Goal: Task Accomplishment & Management: Complete application form

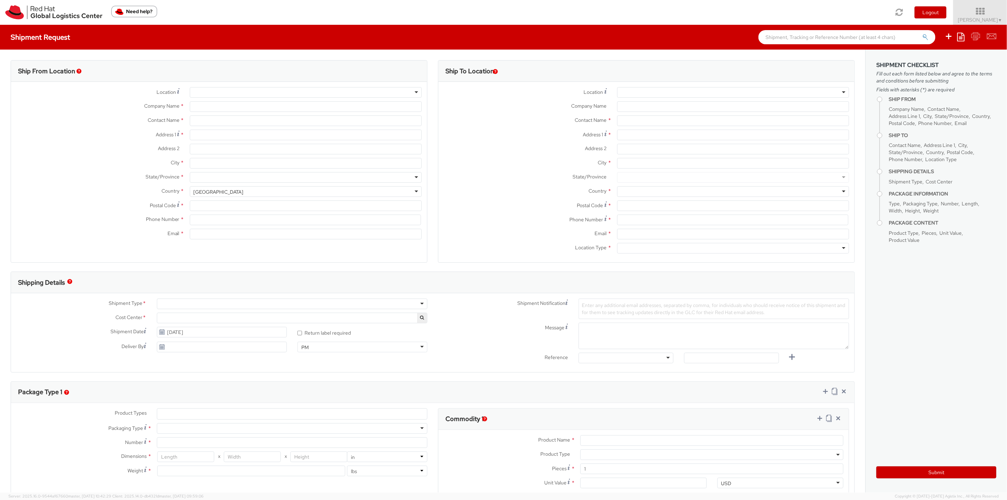
select select "813"
select select
type input "Red Hat Czech s.r.o."
type input "[PERSON_NAME]"
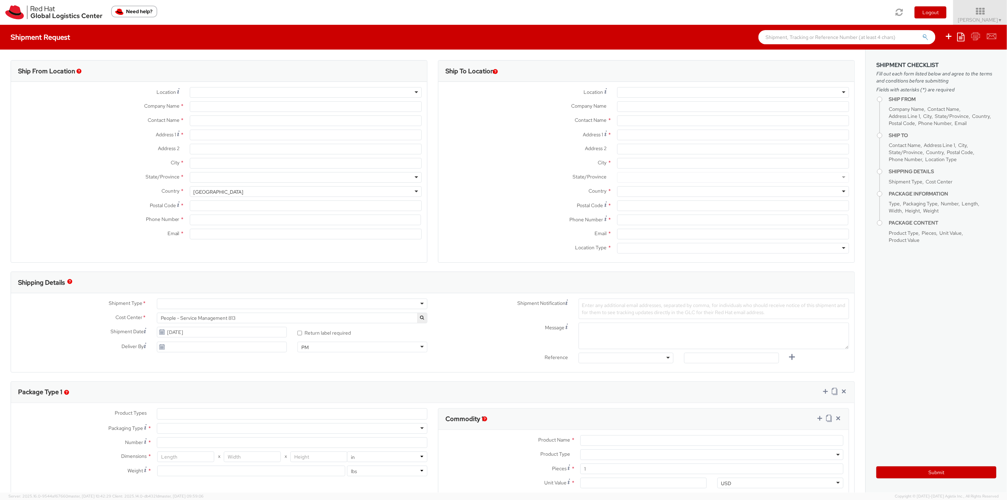
type input "Purkynova 665/115"
type input "[GEOGRAPHIC_DATA]"
type input "621 00"
type input "420532294773"
type input "[EMAIL_ADDRESS][DOMAIN_NAME]"
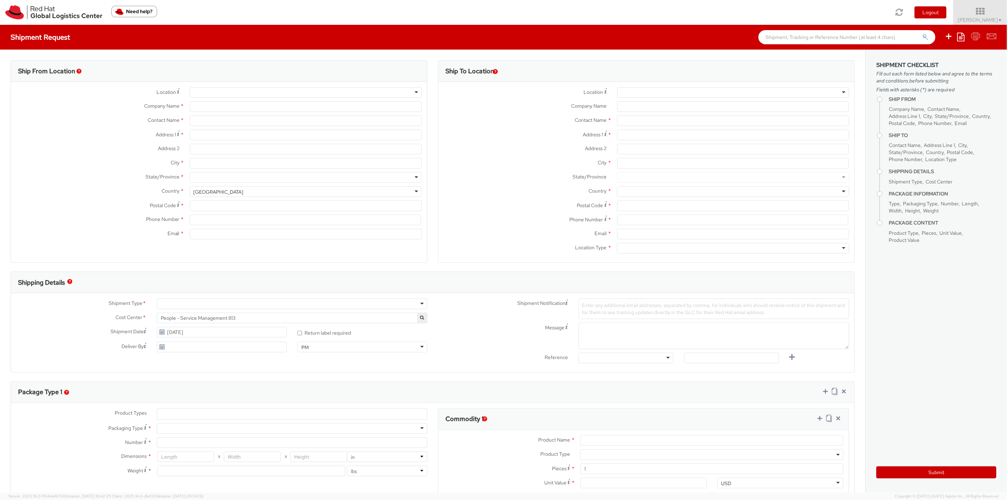
select select "CM"
select select "KGS"
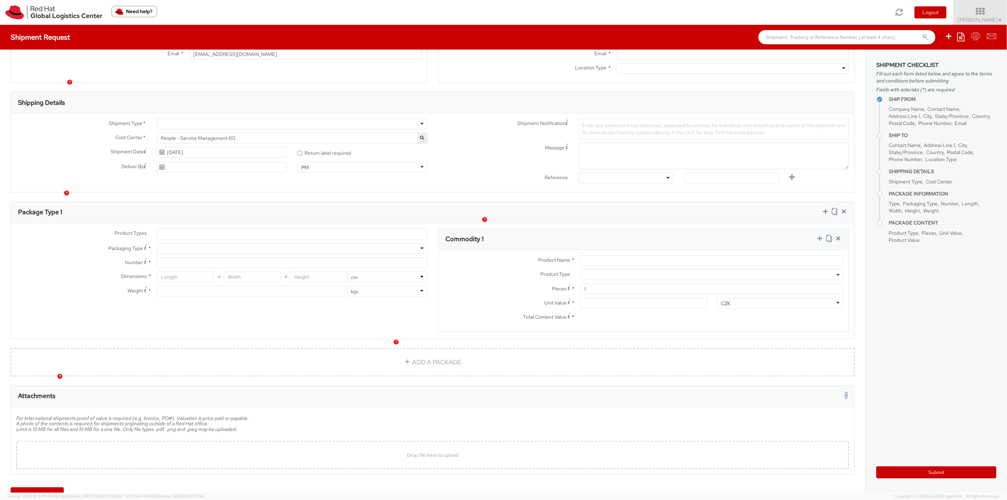
scroll to position [199, 0]
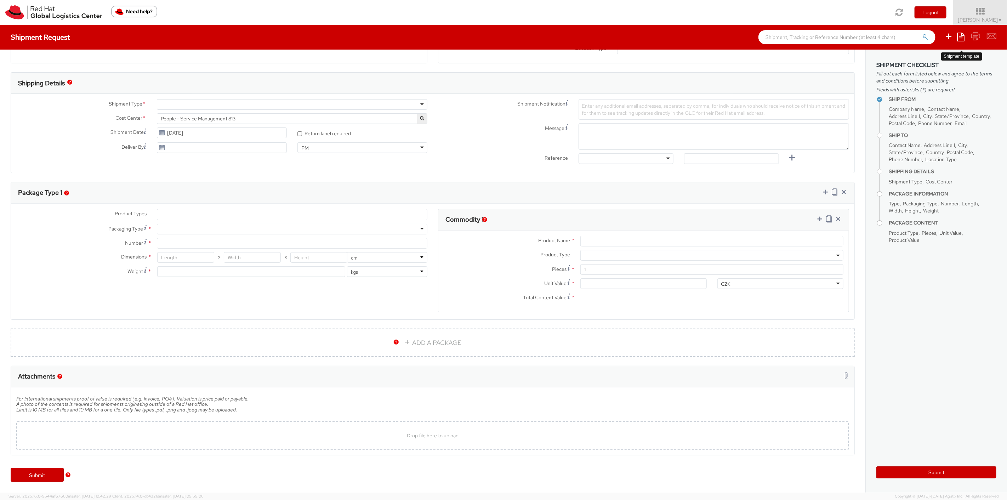
click at [965, 33] on icon at bounding box center [960, 37] width 7 height 9
click at [945, 56] on link "Create from template" at bounding box center [933, 59] width 62 height 9
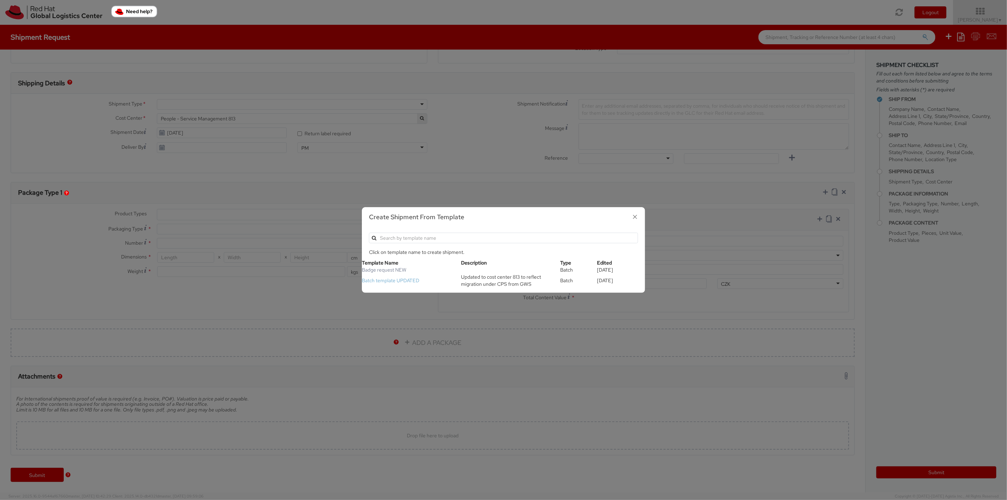
click at [411, 282] on link "Batch template UPDATED" at bounding box center [390, 280] width 57 height 6
type input "[PERSON_NAME]/associate security badge"
type input "[PERSON_NAME][EMAIL_ADDRESS][DOMAIN_NAME]"
select select "OTHER"
type input "1"
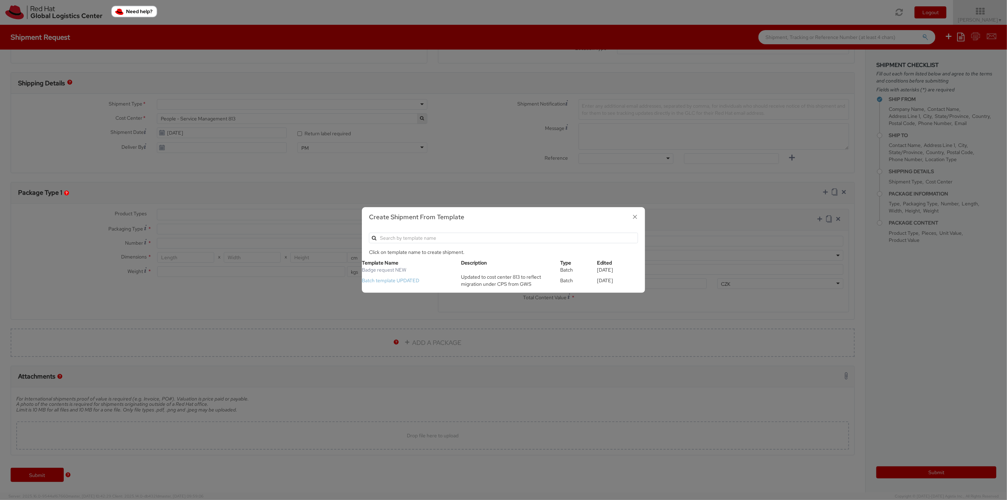
type input "24.13"
type input "31.75"
type input "0.64"
type input "0.5"
type input "Badge"
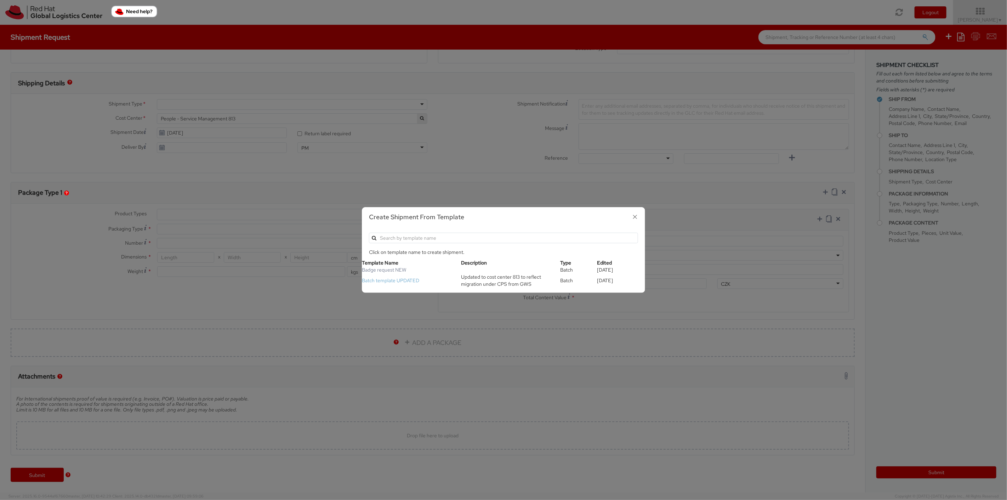
select select "OTHER"
type input "3.44"
select select "OTHER"
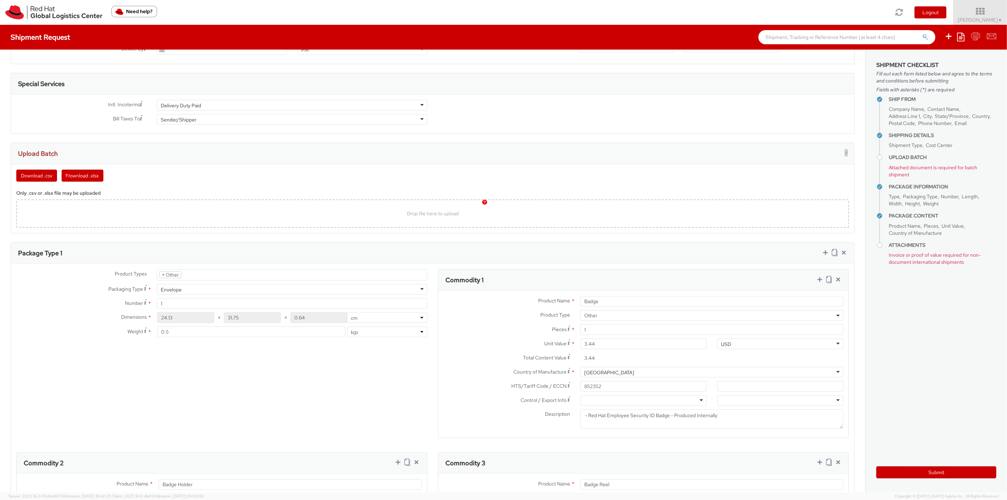
scroll to position [178, 0]
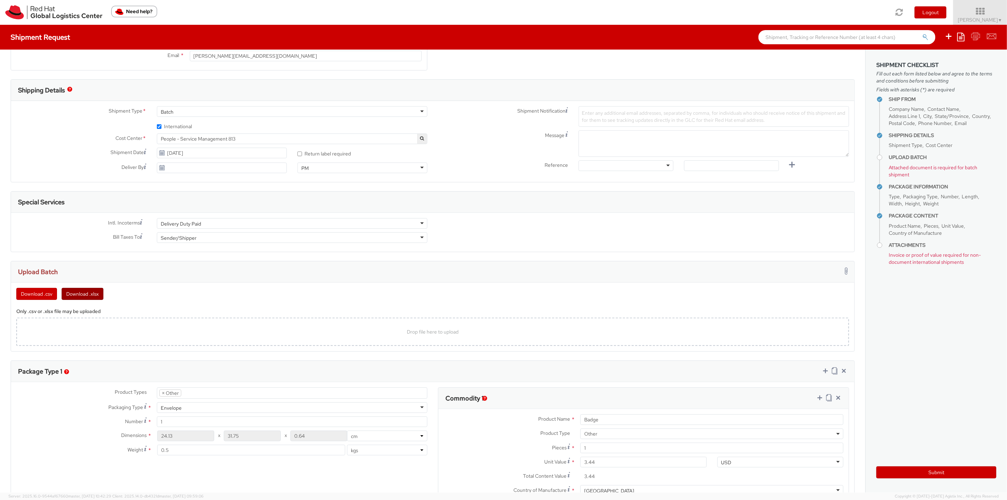
click at [85, 294] on button "Download .xlsx" at bounding box center [83, 294] width 42 height 12
click at [518, 300] on div "Download .csv Download .xlsx" at bounding box center [433, 291] width 844 height 17
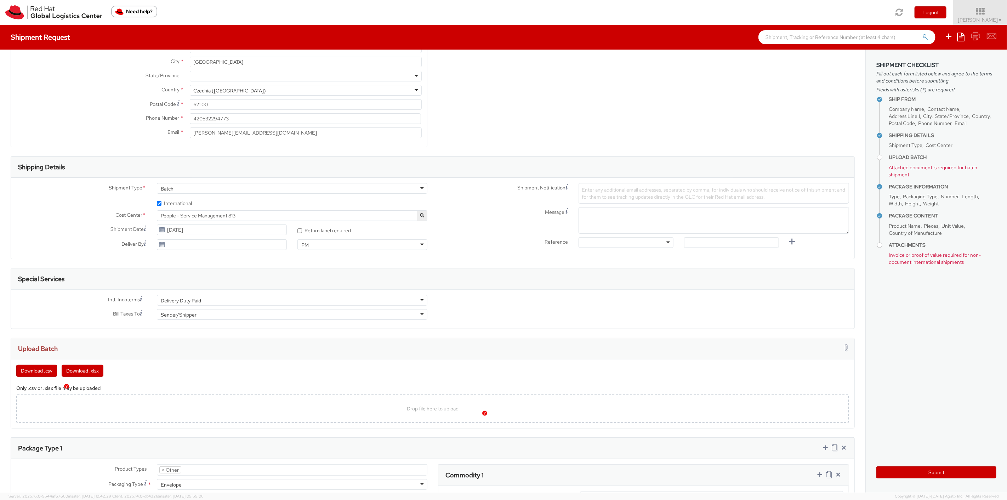
scroll to position [79, 0]
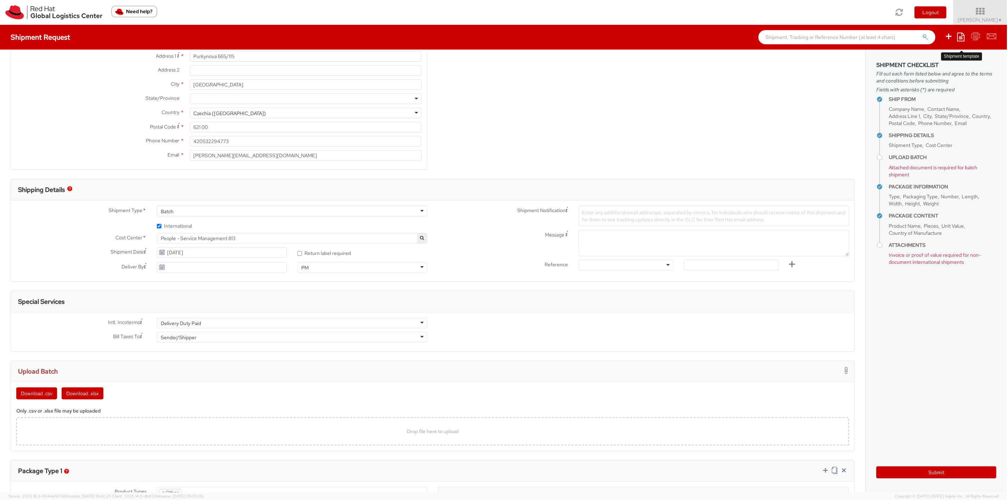
click at [963, 37] on icon at bounding box center [960, 37] width 7 height 9
click at [939, 58] on link "Create from template" at bounding box center [933, 59] width 62 height 9
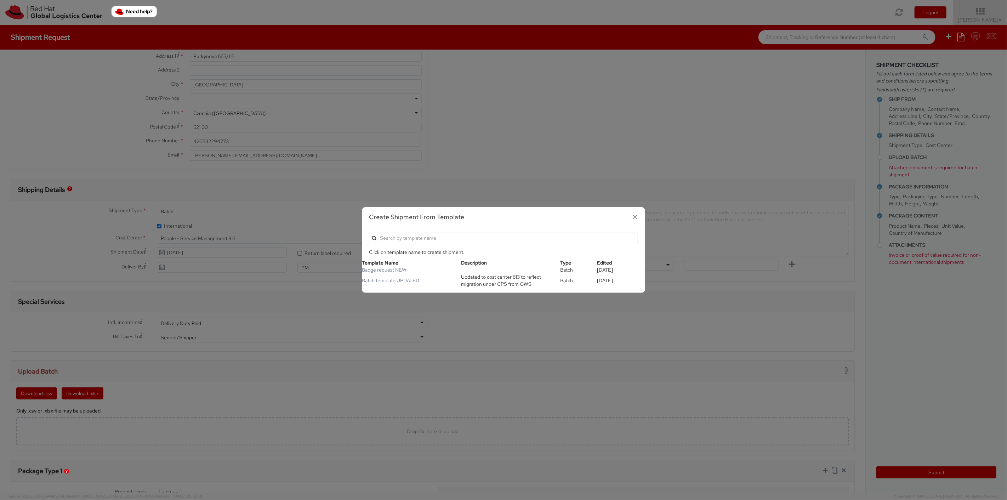
click at [635, 218] on icon "button" at bounding box center [635, 217] width 10 height 10
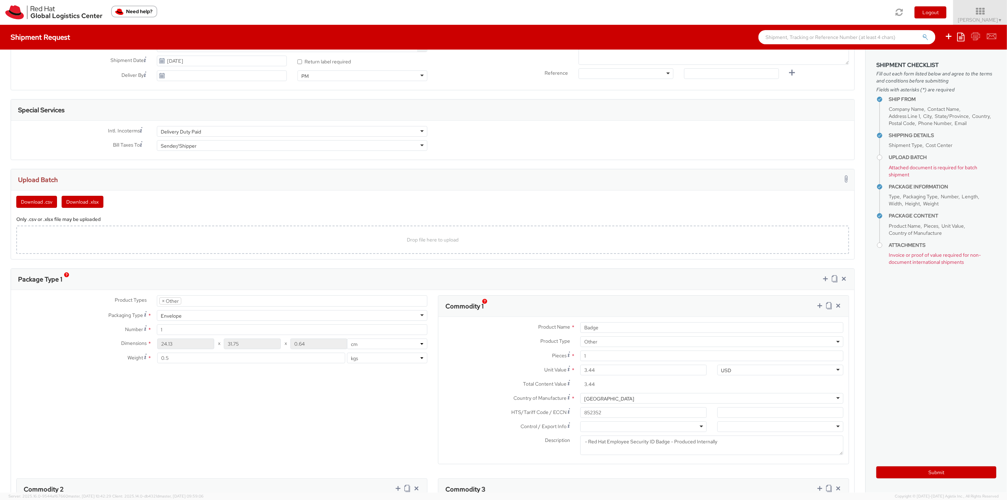
scroll to position [275, 0]
